Goal: Task Accomplishment & Management: Manage account settings

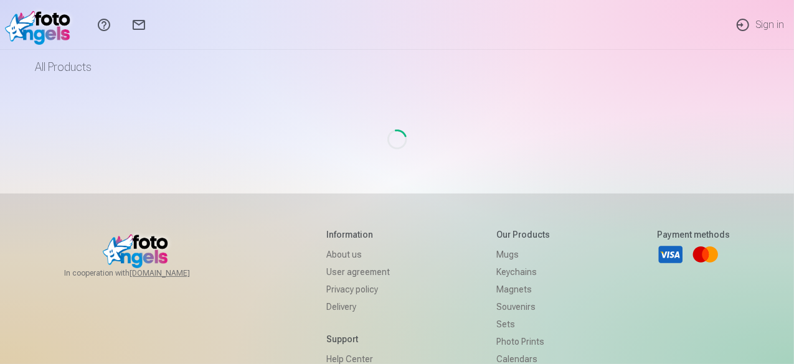
click at [427, 93] on div "Loading..." at bounding box center [397, 139] width 727 height 109
click at [770, 28] on link "Sign in" at bounding box center [760, 25] width 69 height 50
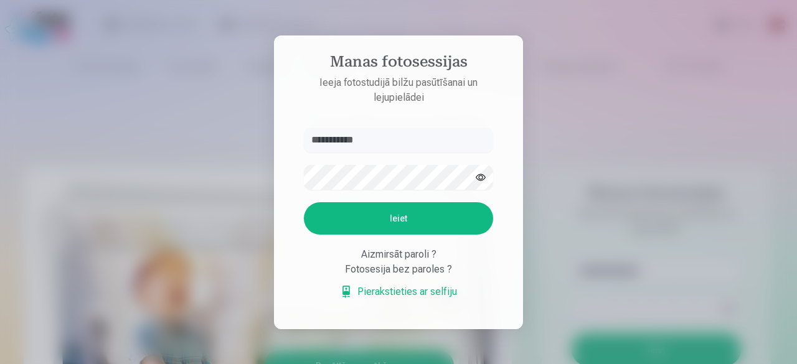
type input "**********"
click at [404, 215] on button "Ieiet" at bounding box center [398, 218] width 189 height 32
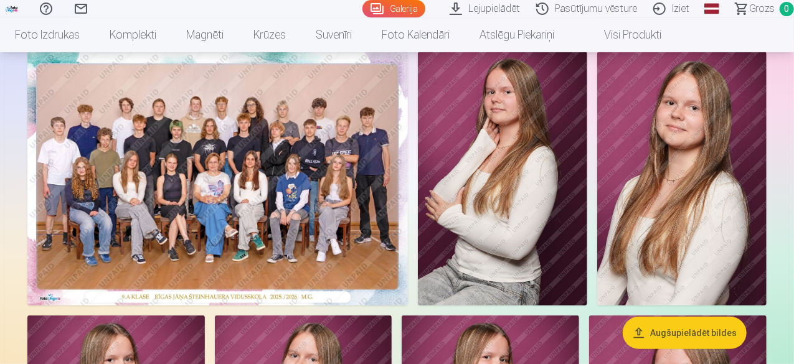
scroll to position [99, 0]
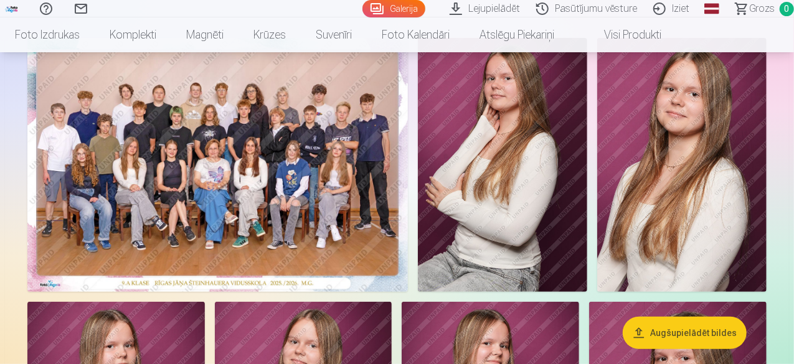
click at [269, 196] on img at bounding box center [217, 165] width 381 height 254
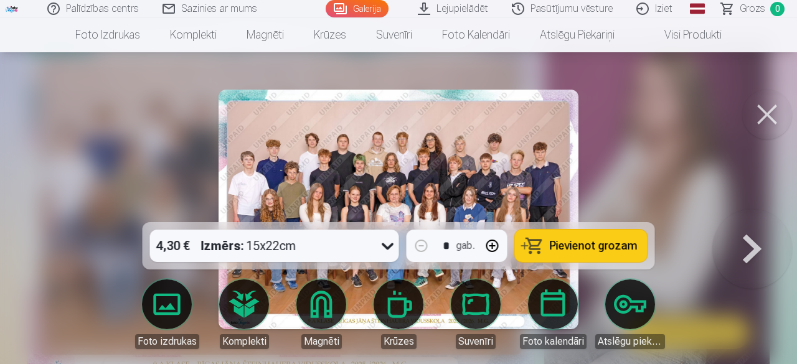
click at [766, 116] on button at bounding box center [767, 115] width 50 height 50
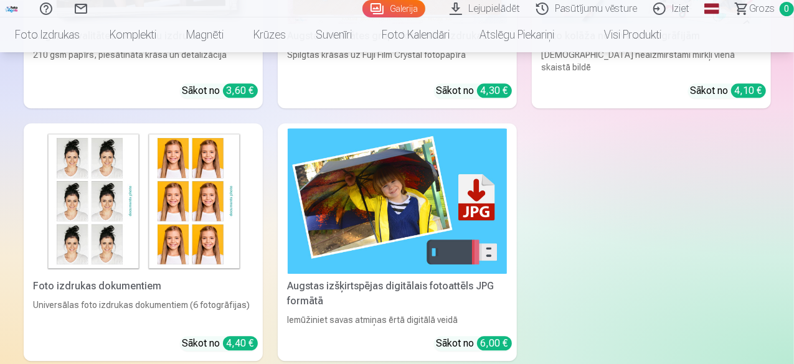
scroll to position [1516, 0]
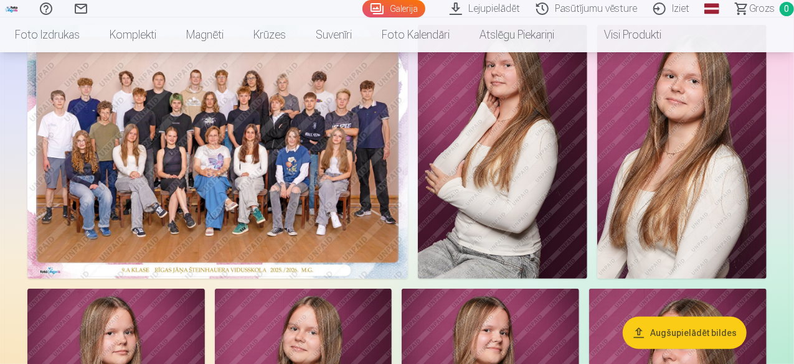
scroll to position [92, 0]
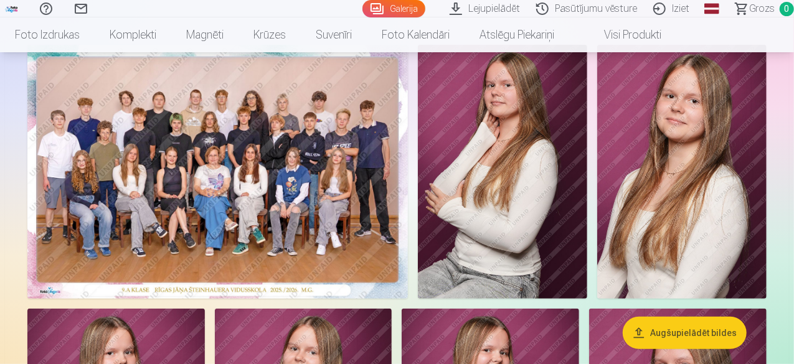
click at [206, 213] on img at bounding box center [217, 172] width 381 height 254
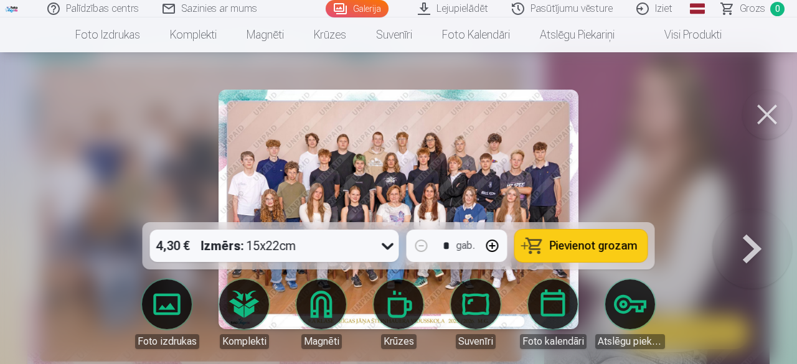
click at [760, 111] on button at bounding box center [767, 115] width 50 height 50
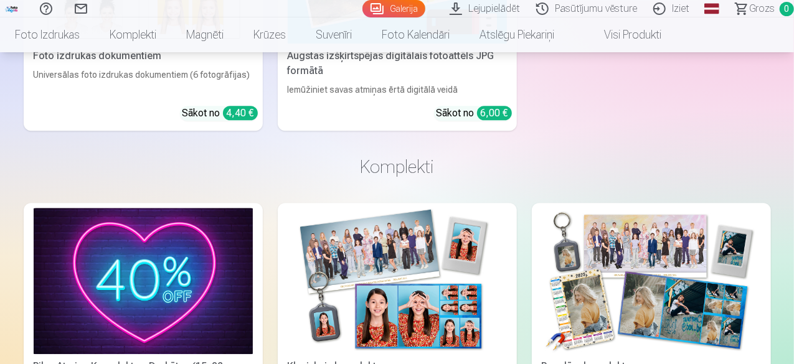
scroll to position [1654, 0]
